Goal: Task Accomplishment & Management: Manage account settings

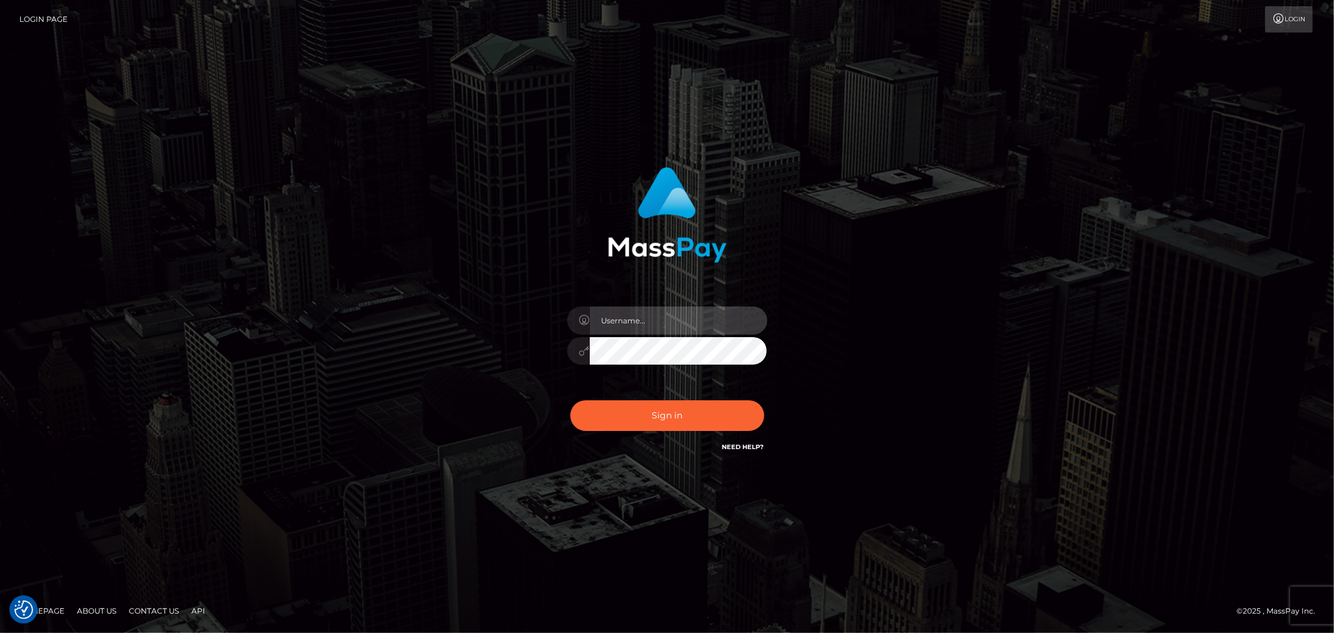
click at [684, 313] on input "text" at bounding box center [679, 320] width 178 height 28
type input "ashbil"
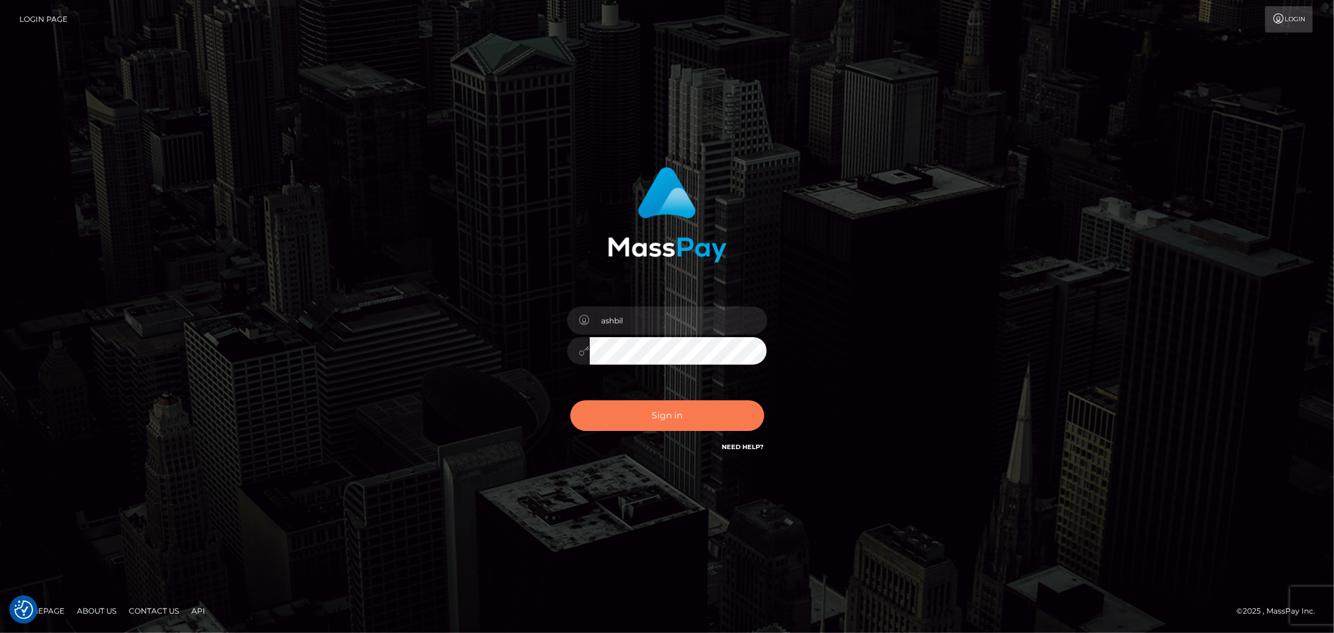
click at [651, 403] on button "Sign in" at bounding box center [667, 415] width 194 height 31
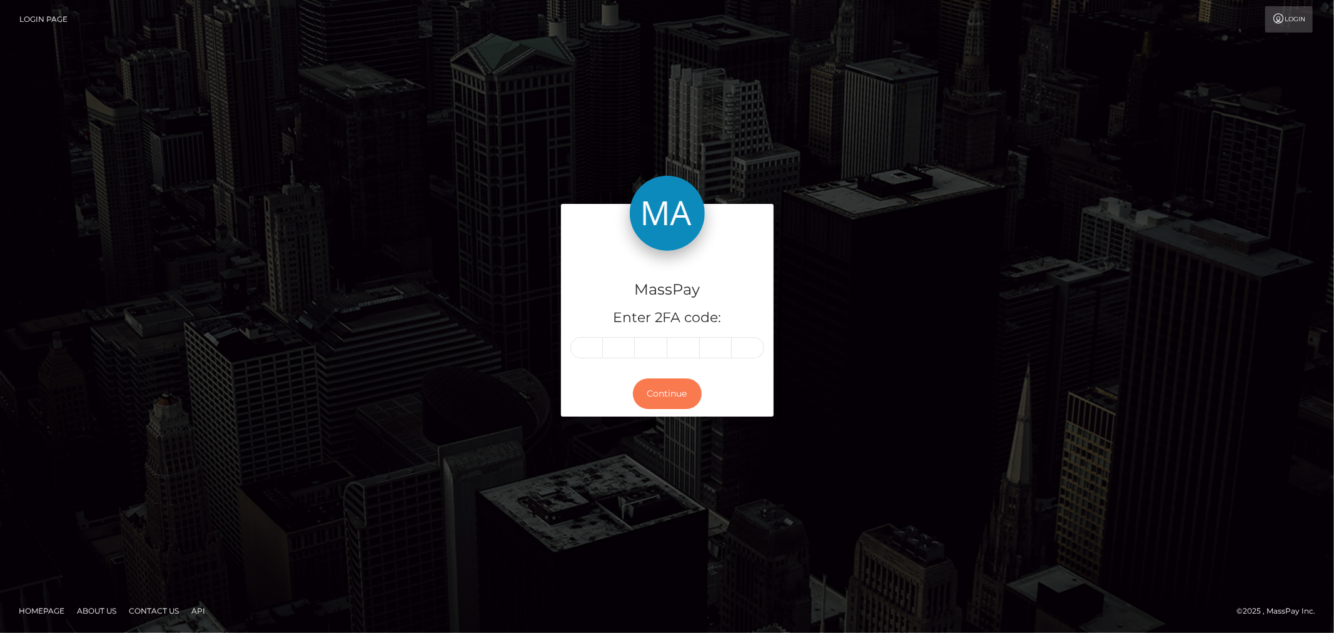
click at [651, 403] on button "Continue" at bounding box center [667, 393] width 69 height 31
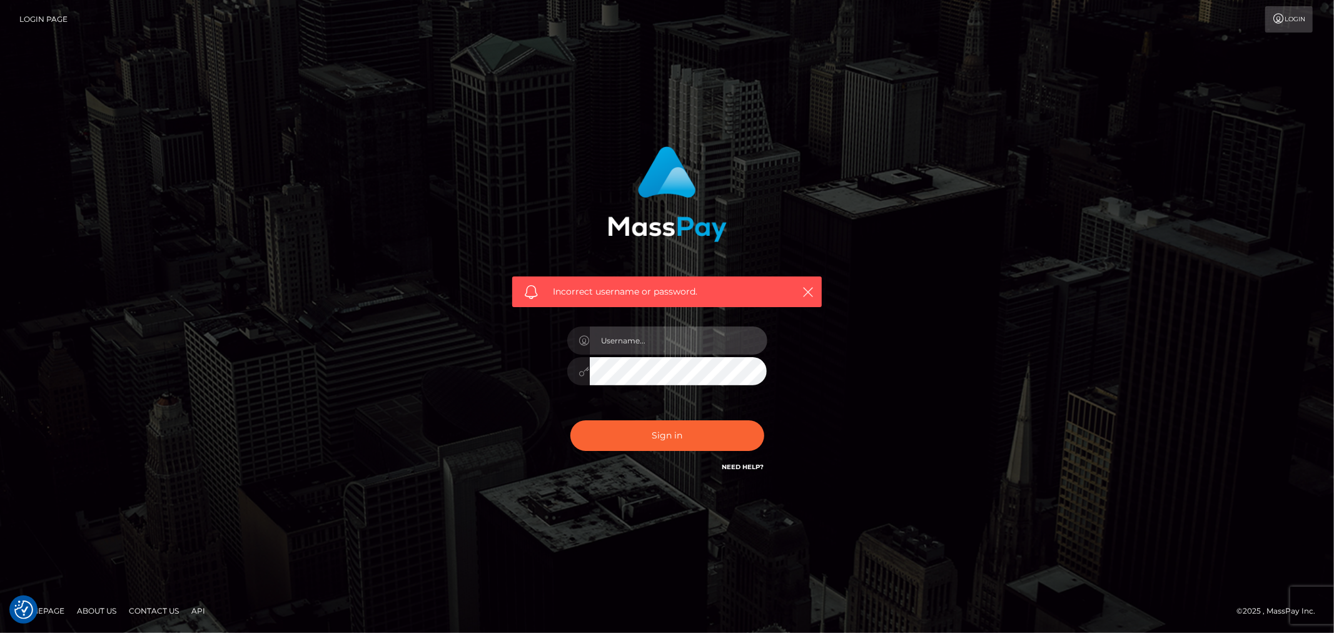
click at [652, 345] on input "text" at bounding box center [679, 340] width 178 height 28
type input "ashbil"
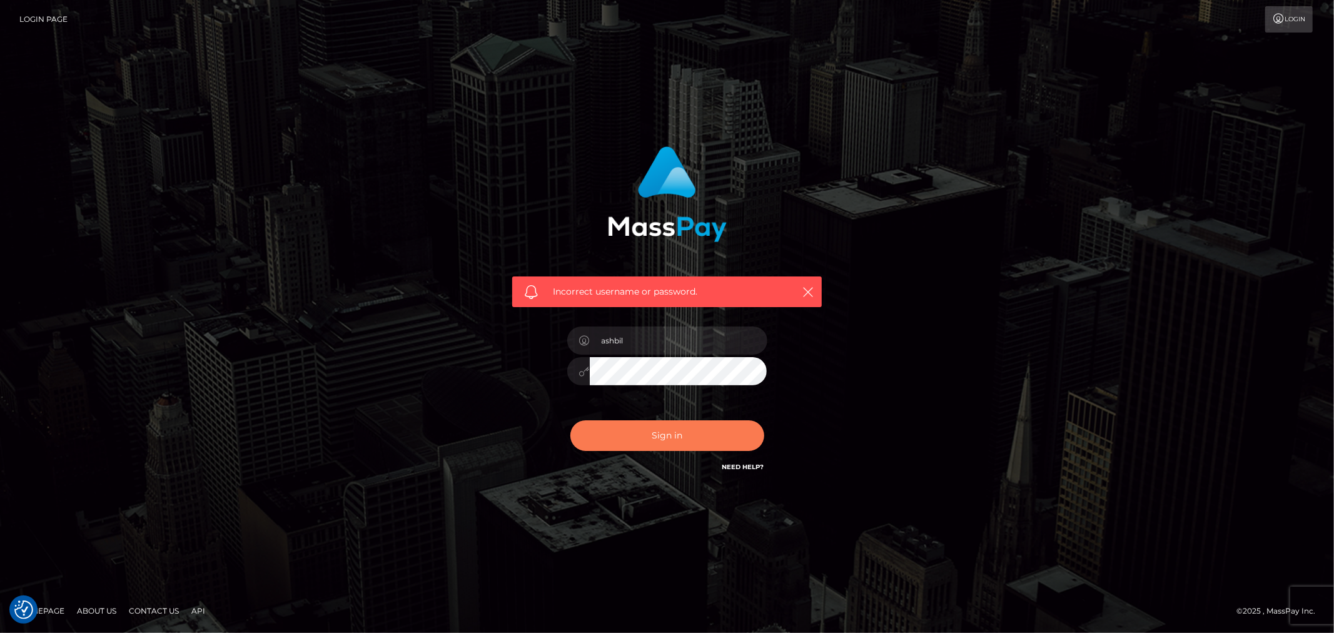
click at [685, 440] on button "Sign in" at bounding box center [667, 435] width 194 height 31
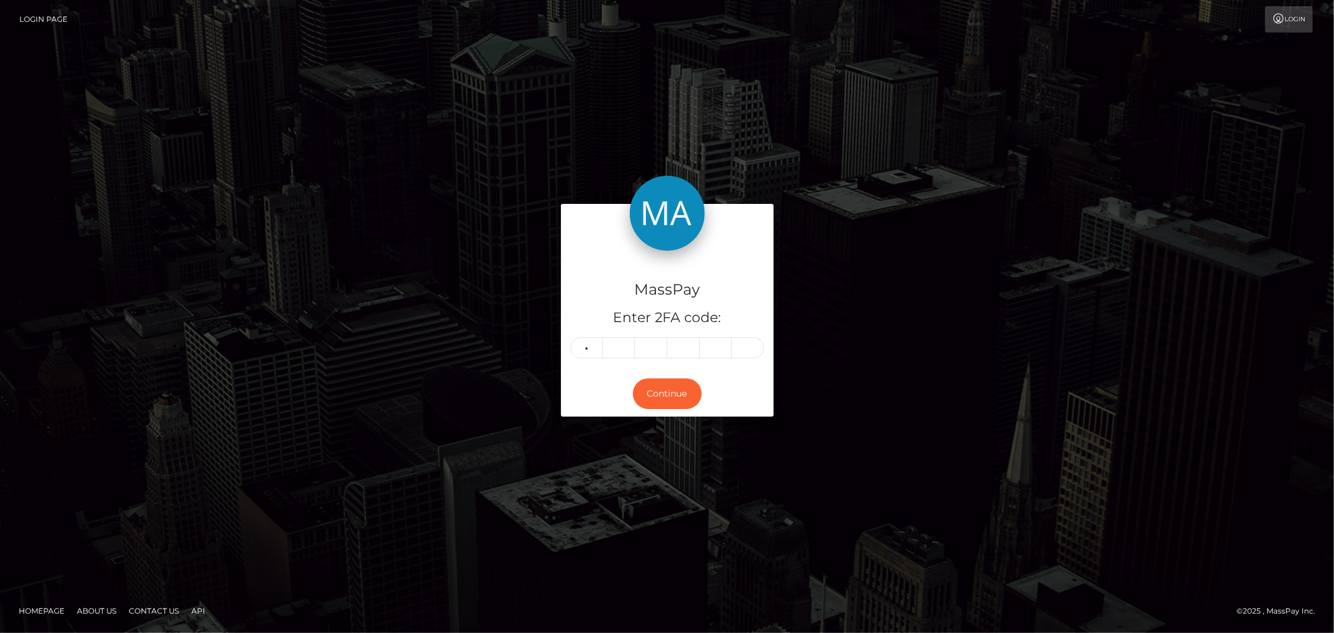
type input "9"
type input "7"
type input "8"
type input "9"
type input "8"
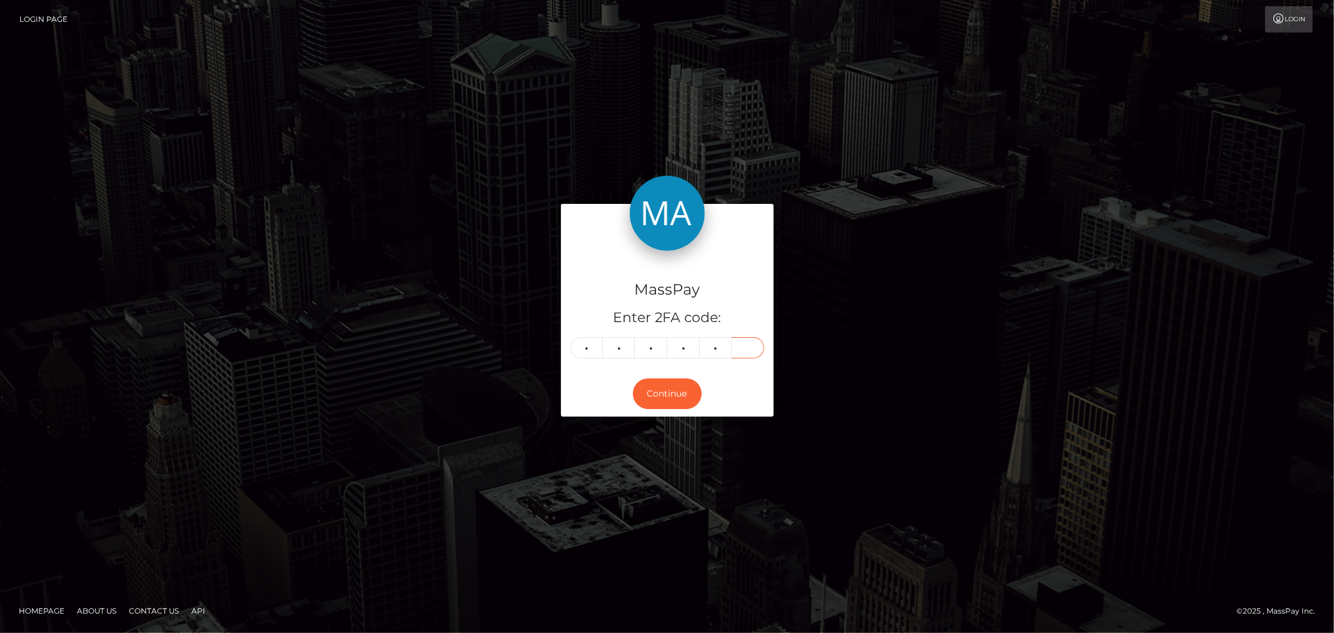
type input "3"
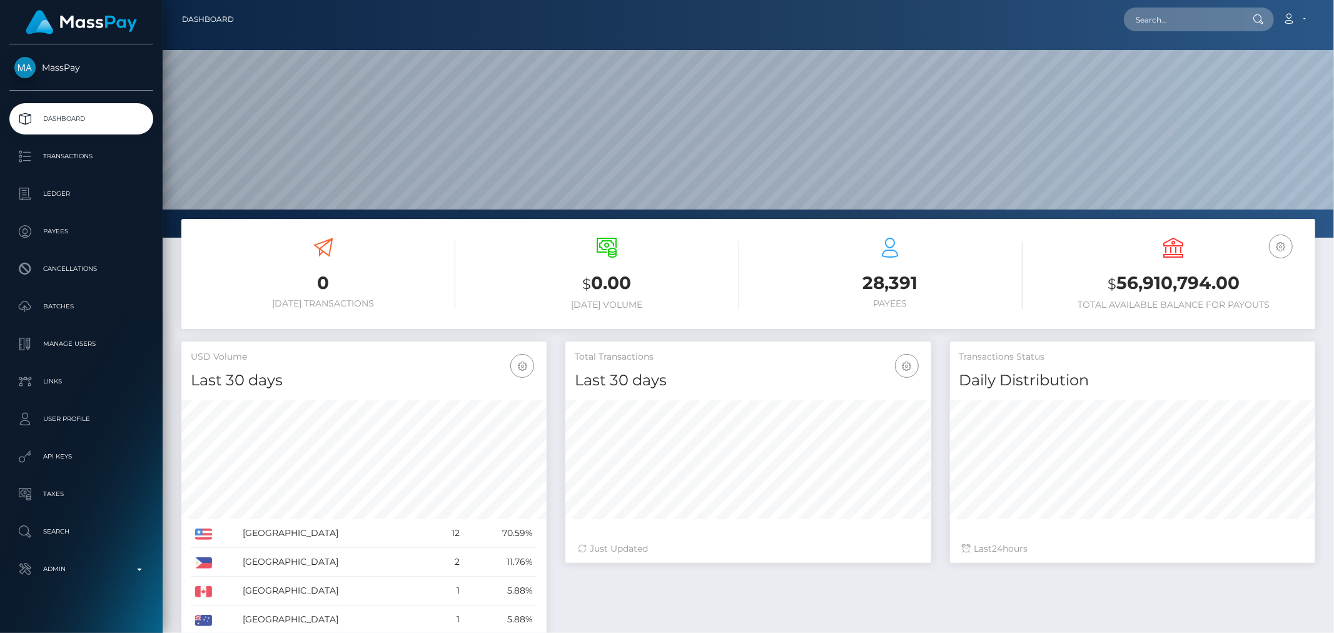
scroll to position [221, 365]
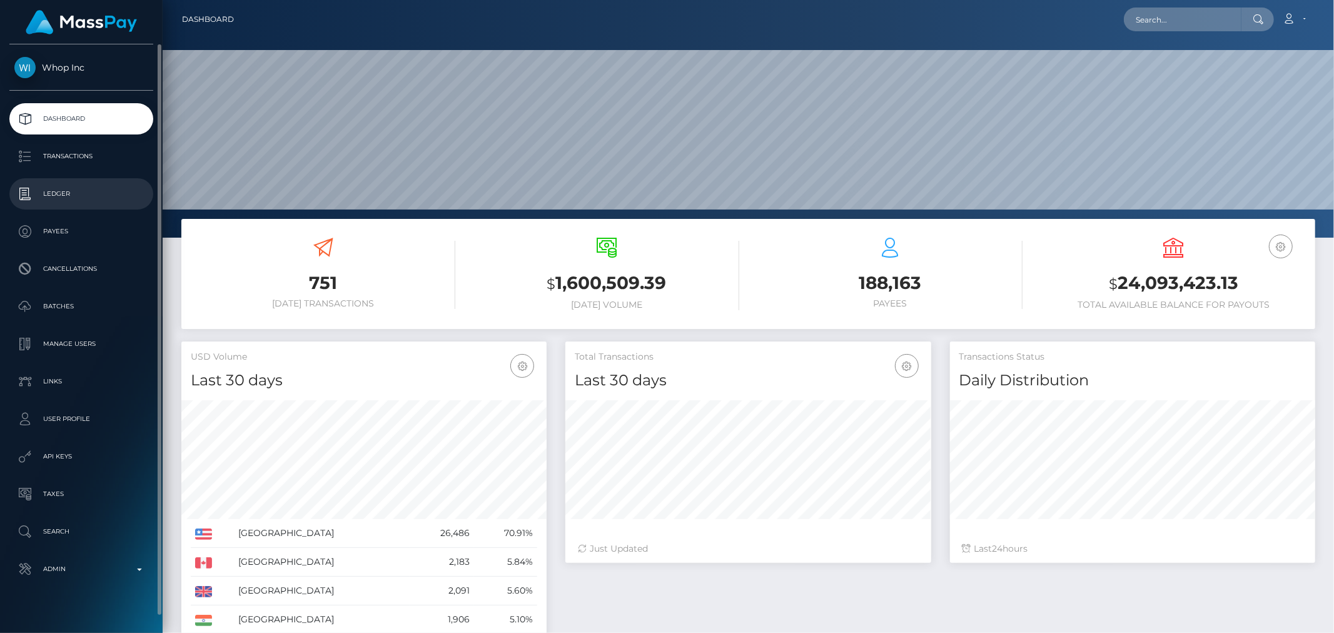
click at [58, 186] on p "Ledger" at bounding box center [81, 193] width 134 height 19
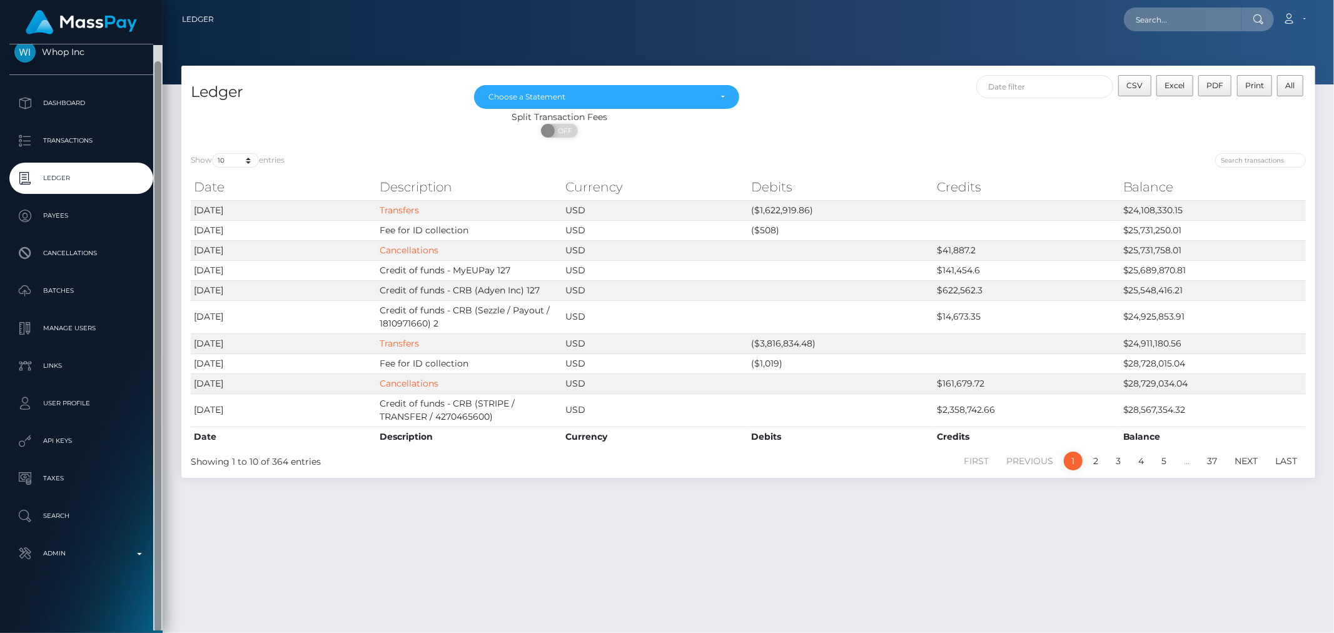
scroll to position [16, 0]
drag, startPoint x: 158, startPoint y: 485, endPoint x: 158, endPoint y: 509, distance: 23.8
click at [158, 509] on div at bounding box center [157, 346] width 7 height 570
